Goal: Find contact information: Find contact information

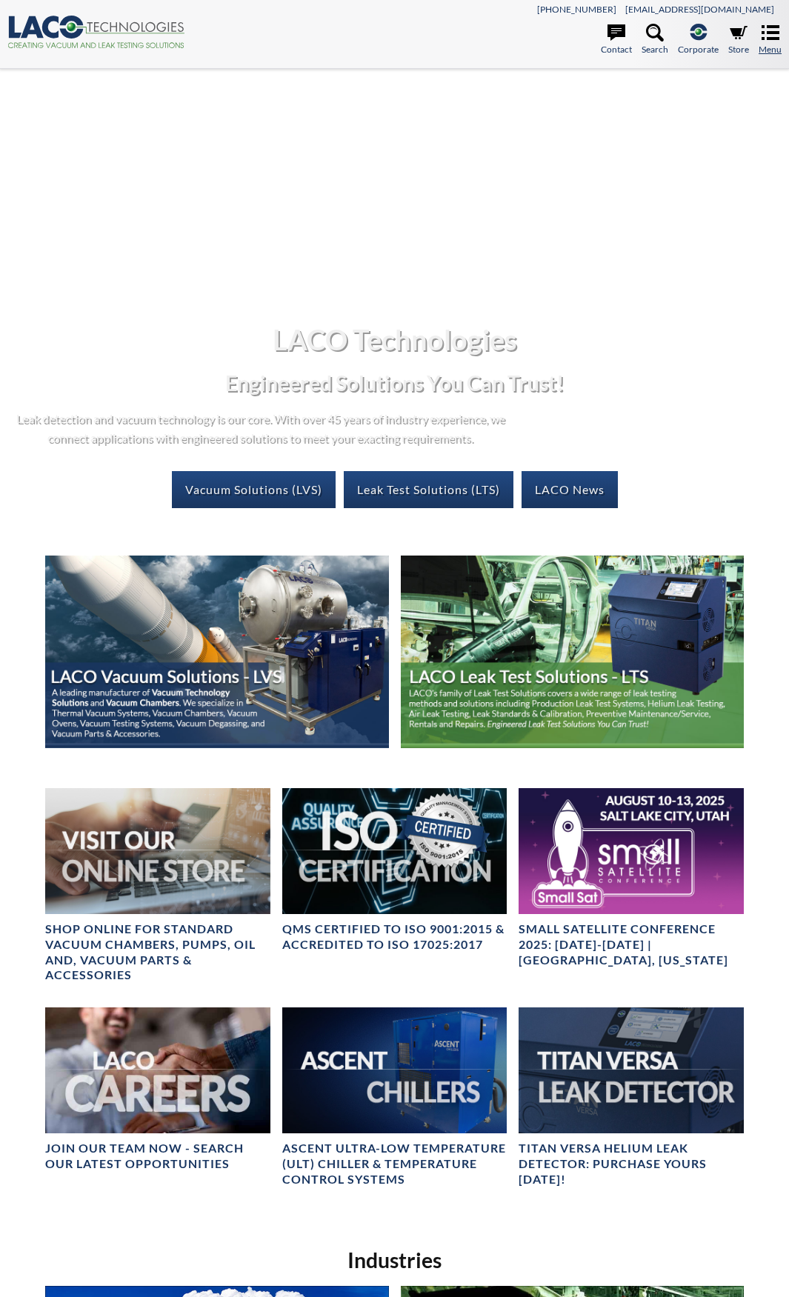
click at [775, 33] on icon at bounding box center [770, 32] width 18 height 15
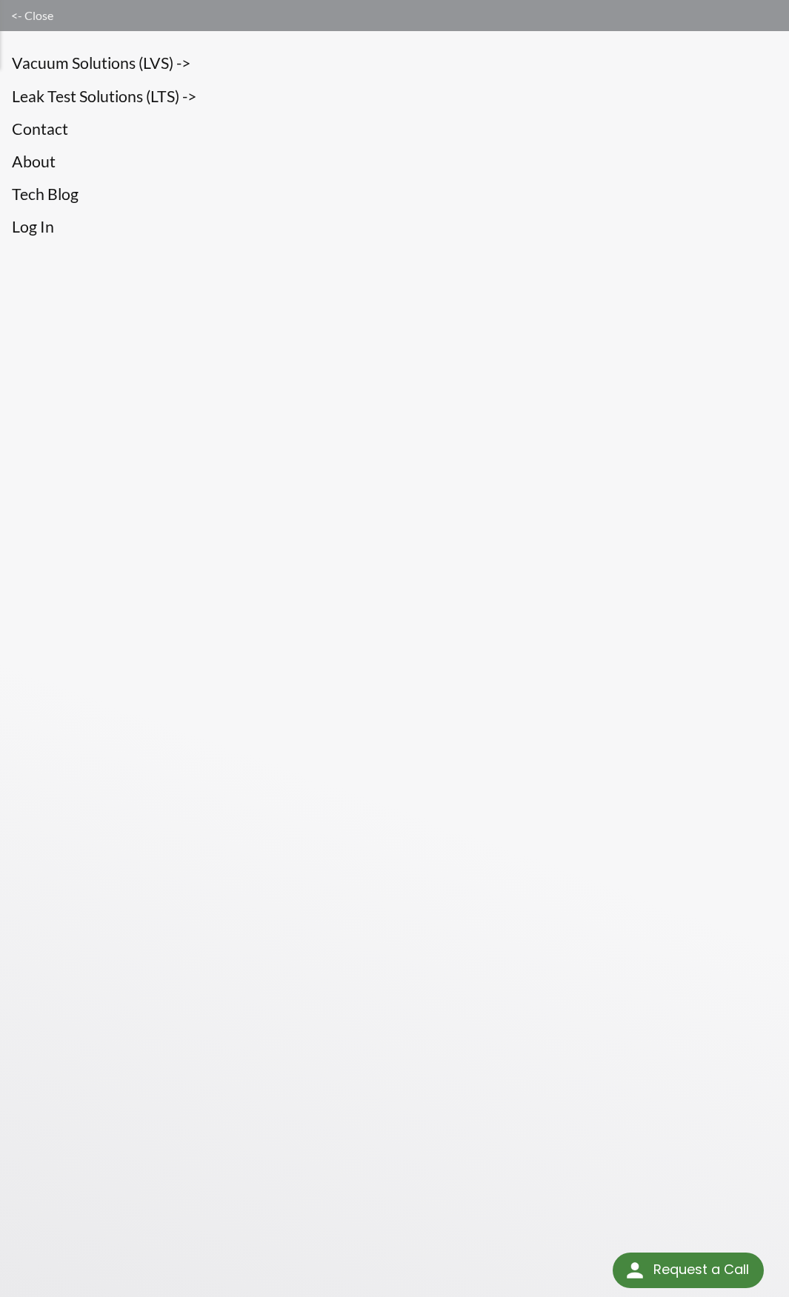
click at [54, 127] on link "Contact" at bounding box center [394, 128] width 765 height 25
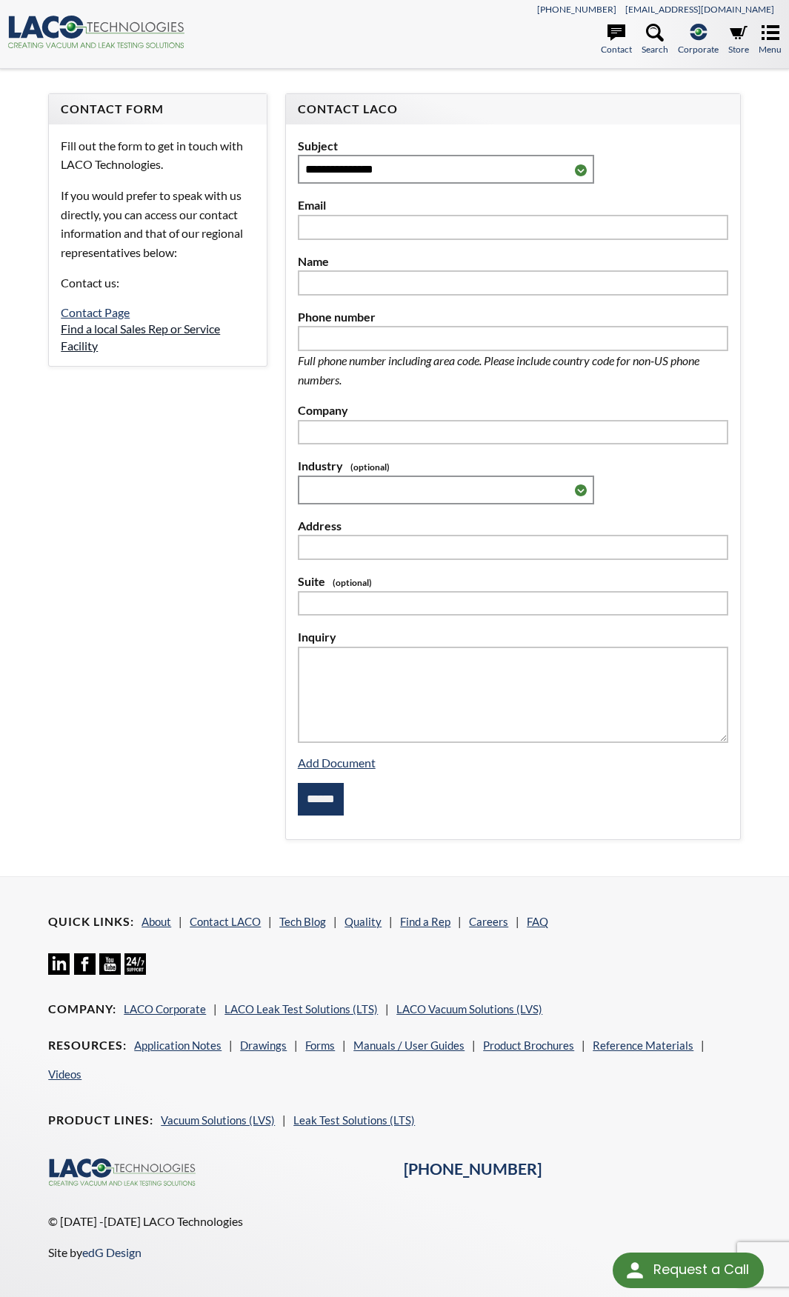
click at [136, 331] on link "Find a local Sales Rep or Service Facility" at bounding box center [140, 336] width 159 height 30
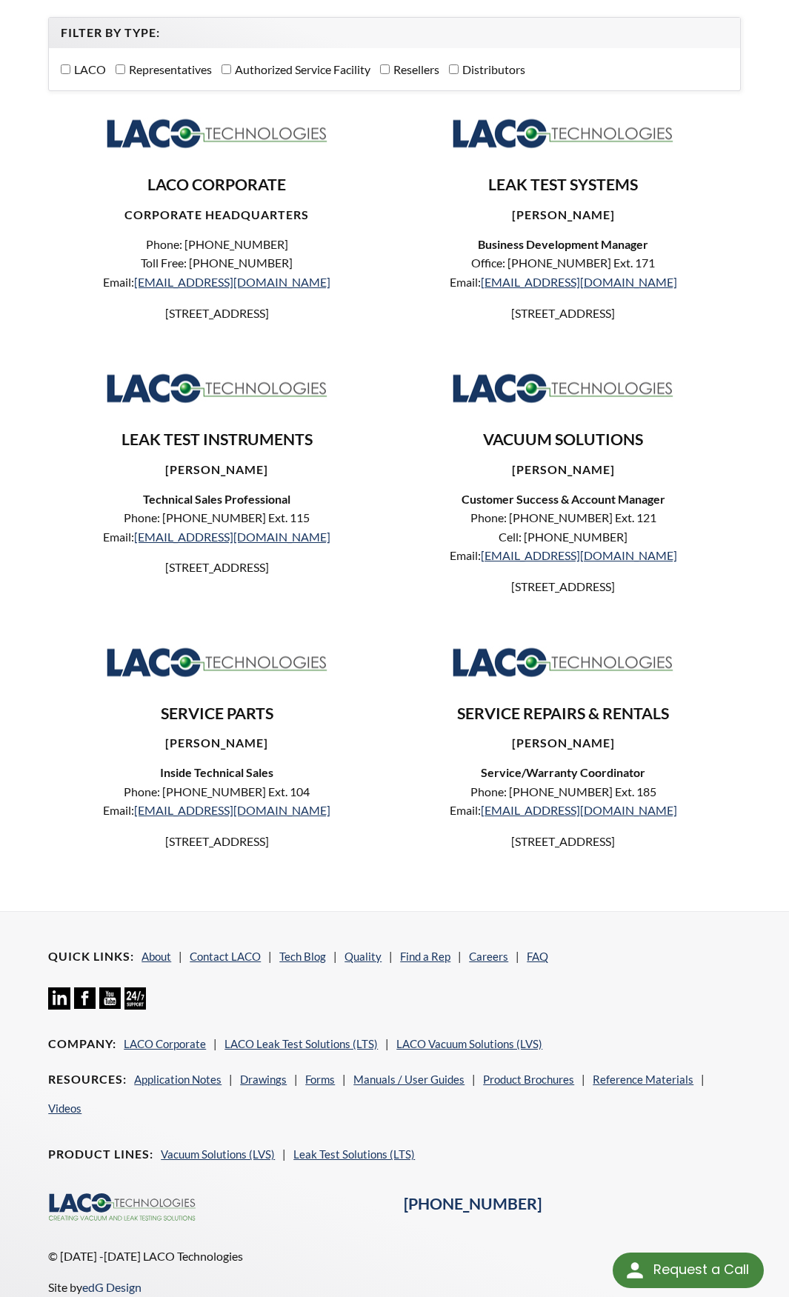
scroll to position [660, 0]
